Goal: Transaction & Acquisition: Purchase product/service

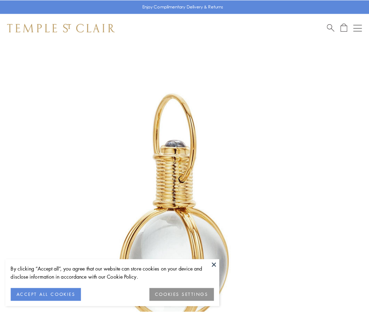
scroll to position [184, 0]
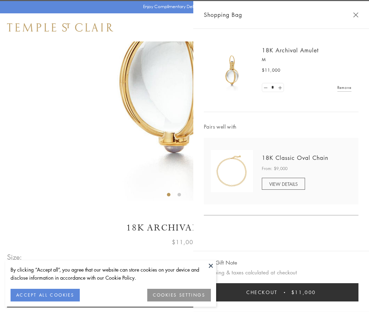
click at [281, 293] on button "Checkout $11,000" at bounding box center [281, 292] width 155 height 18
